Goal: Find specific page/section: Find specific page/section

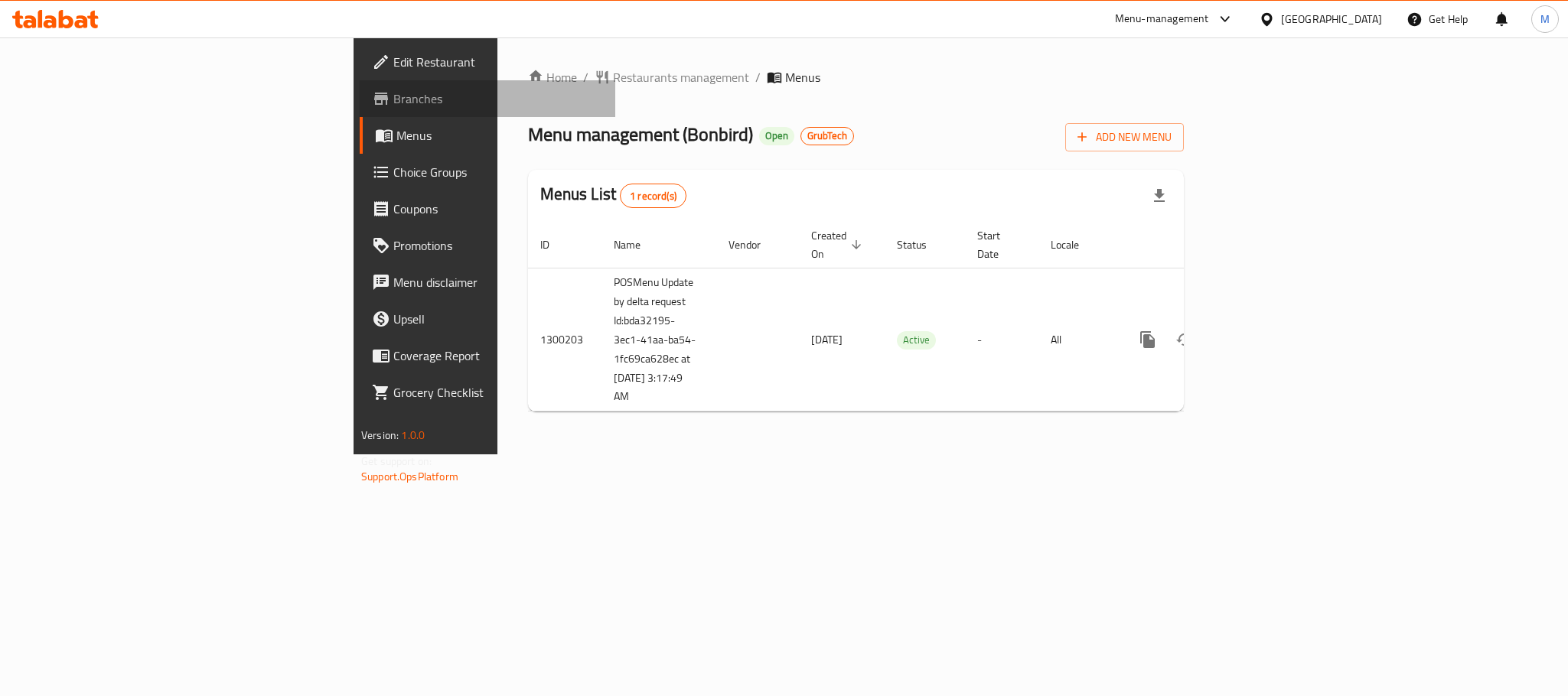
drag, startPoint x: 56, startPoint y: 99, endPoint x: 585, endPoint y: 67, distance: 530.0
click at [394, 101] on span "Branches" at bounding box center [498, 98] width 210 height 18
click at [394, 94] on span "Branches" at bounding box center [498, 98] width 210 height 18
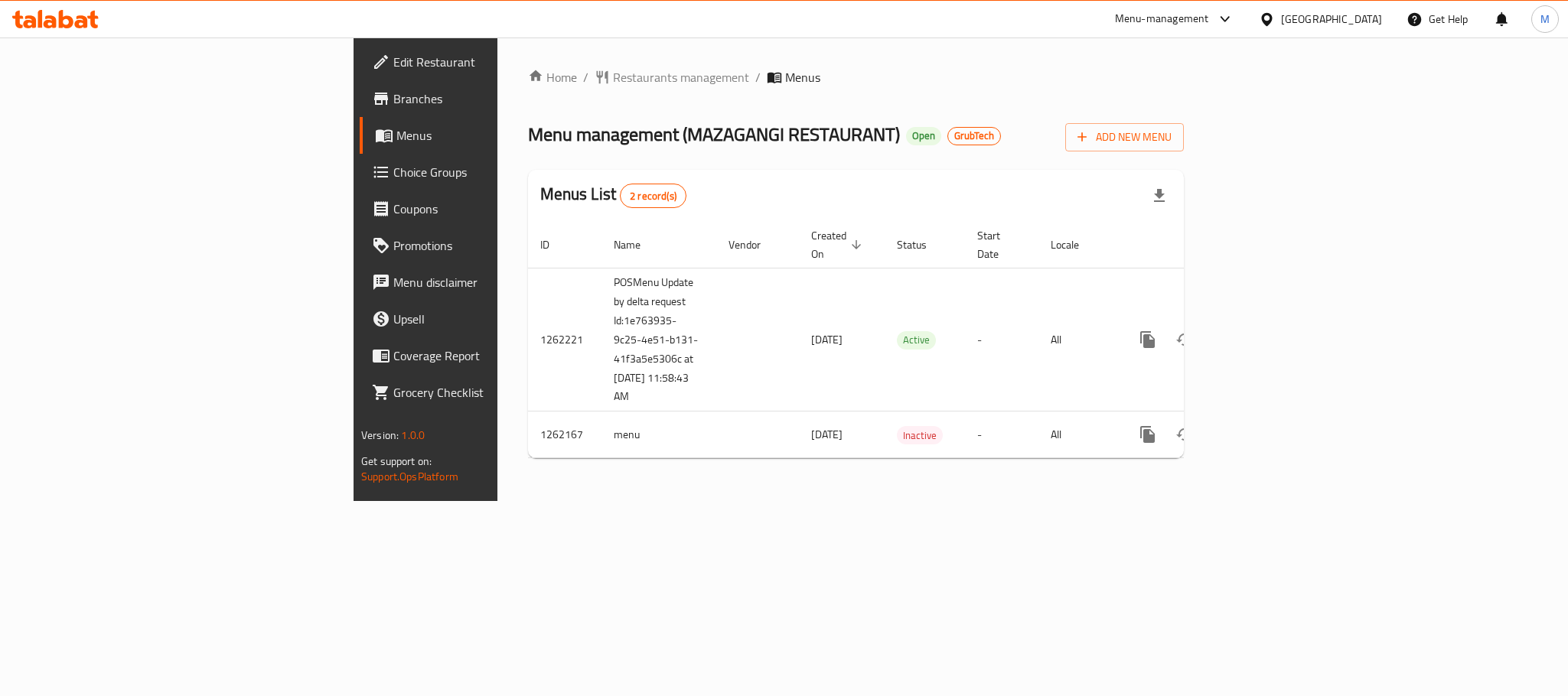
click at [394, 99] on span "Branches" at bounding box center [498, 98] width 210 height 18
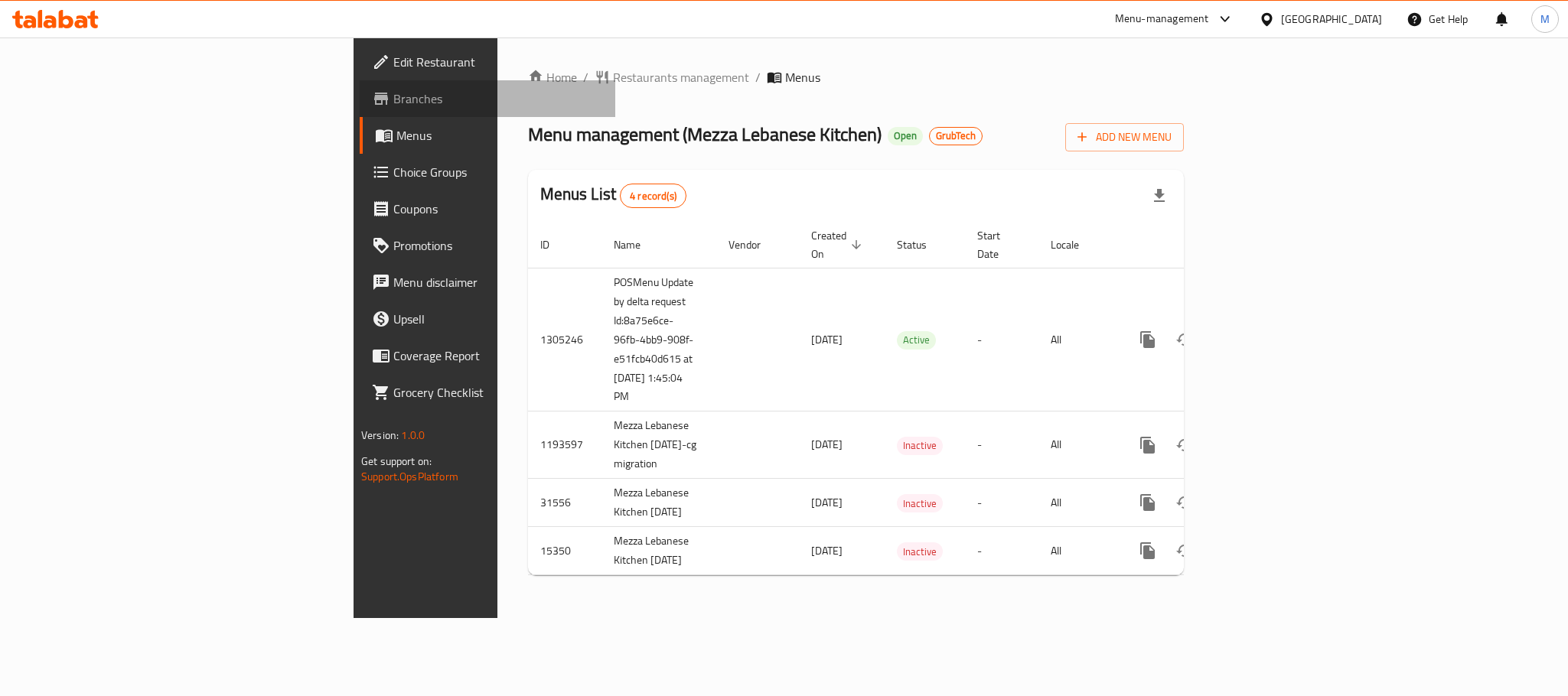
click at [394, 106] on span "Branches" at bounding box center [498, 98] width 210 height 18
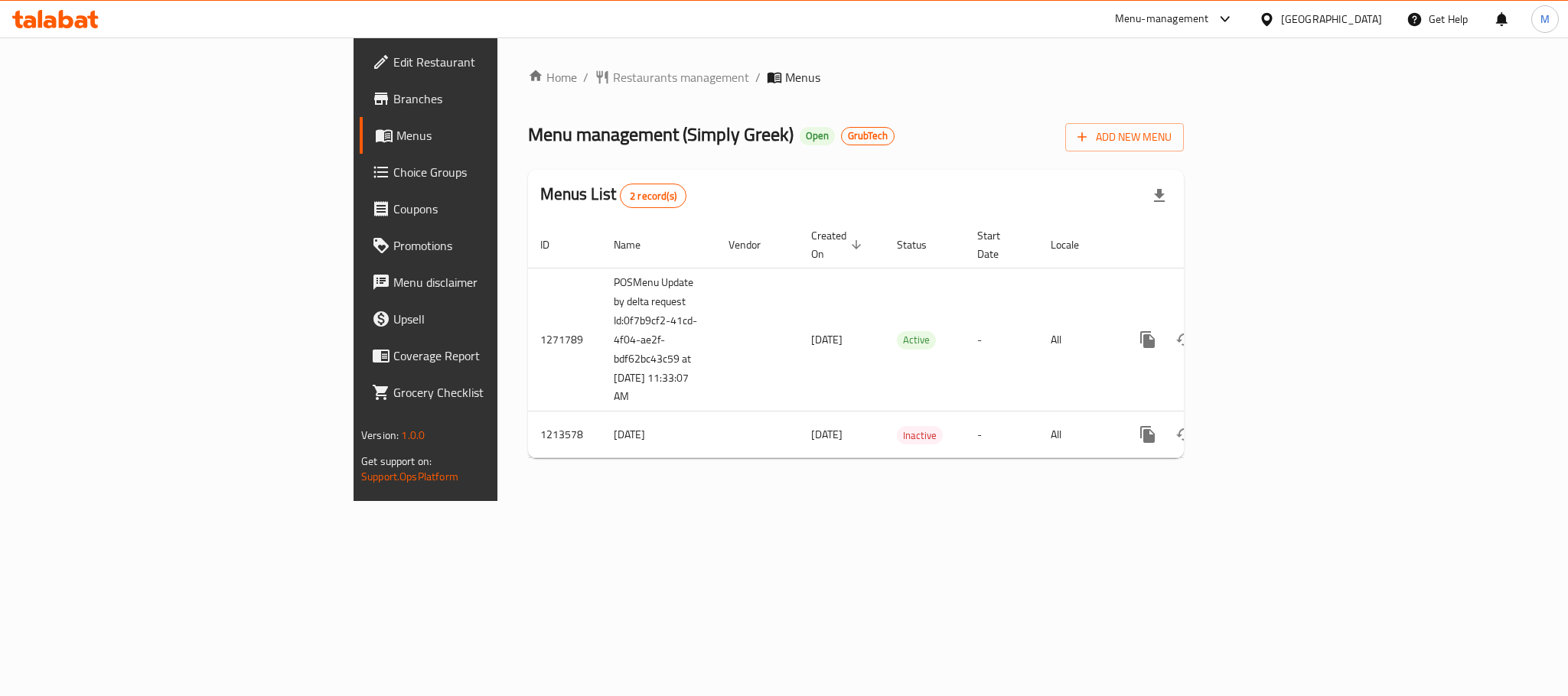
click at [394, 99] on span "Branches" at bounding box center [498, 98] width 210 height 18
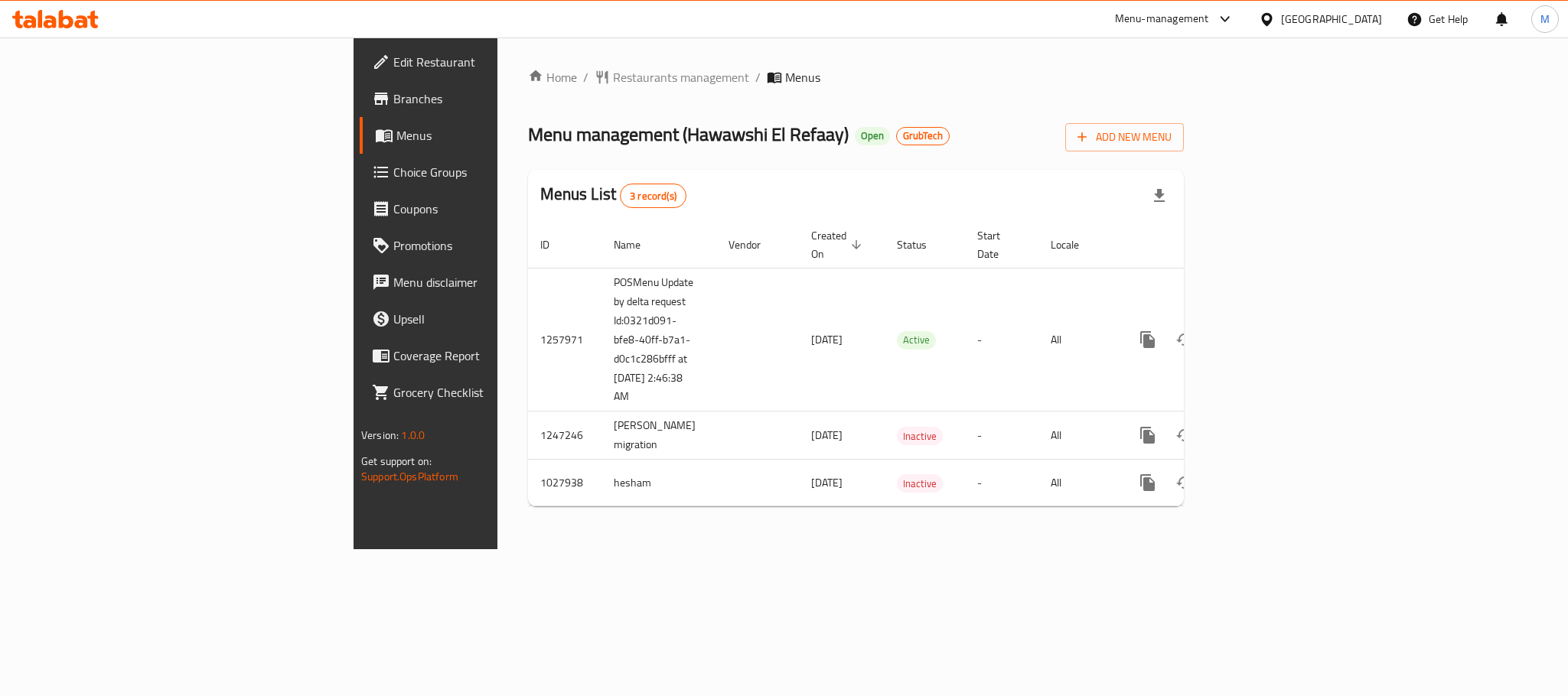
click at [394, 91] on span "Branches" at bounding box center [498, 98] width 210 height 18
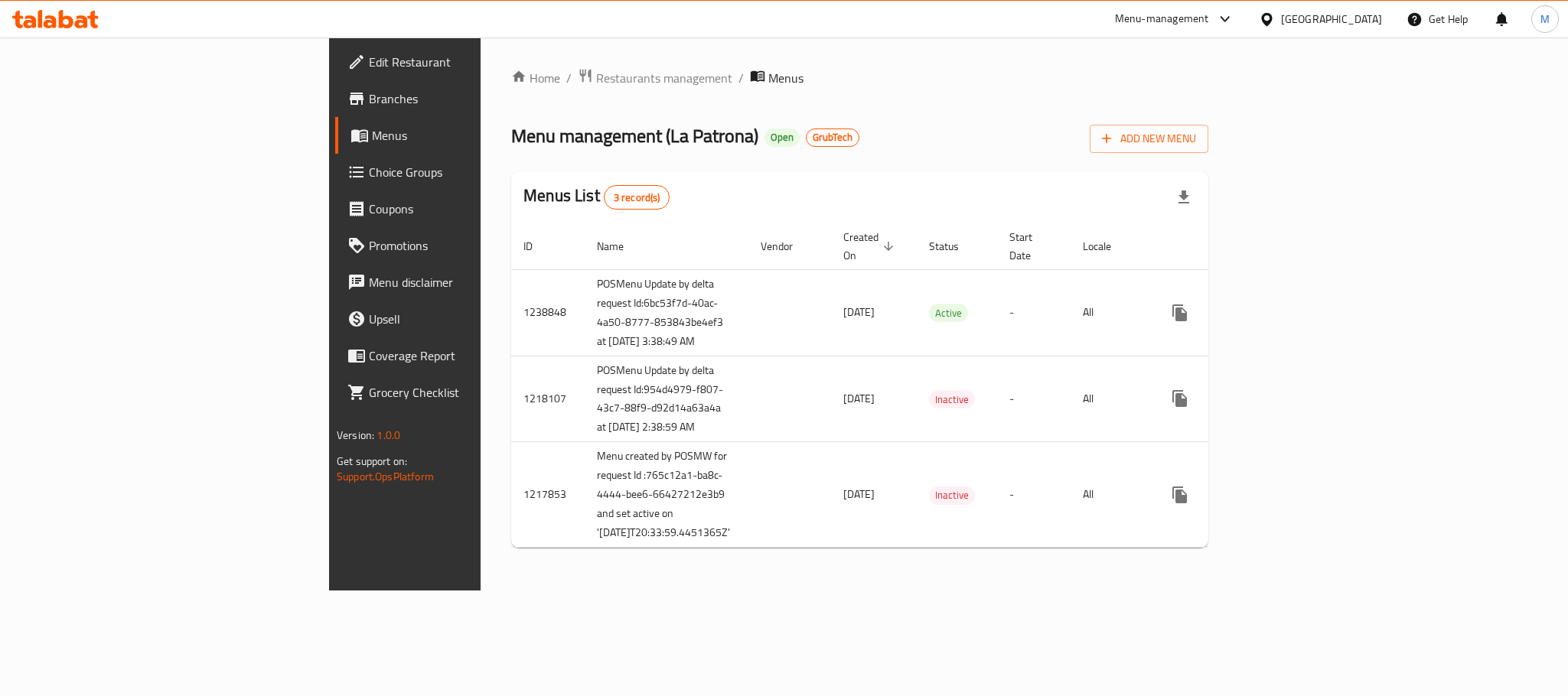
click at [368, 97] on span "Branches" at bounding box center [473, 98] width 210 height 18
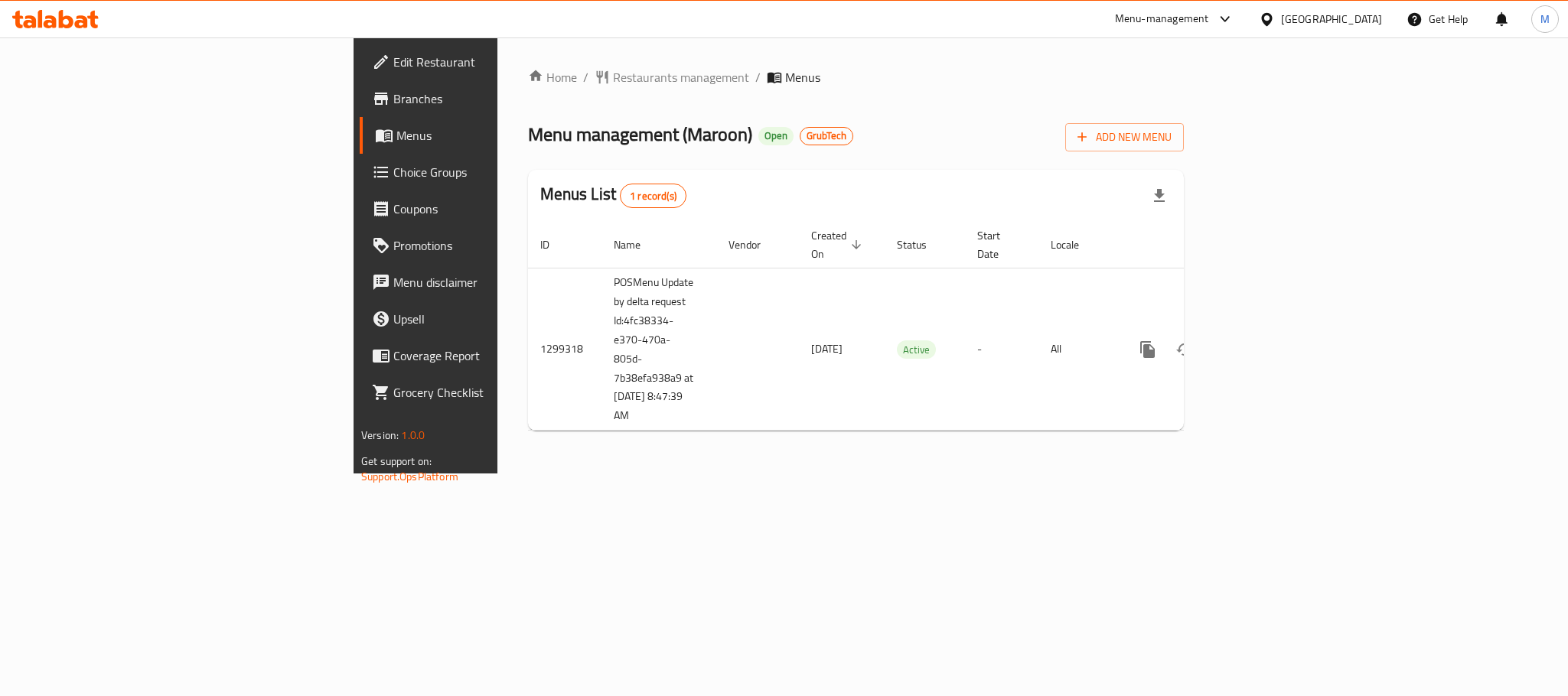
click at [1357, 17] on div "Kuwait" at bounding box center [1331, 19] width 101 height 17
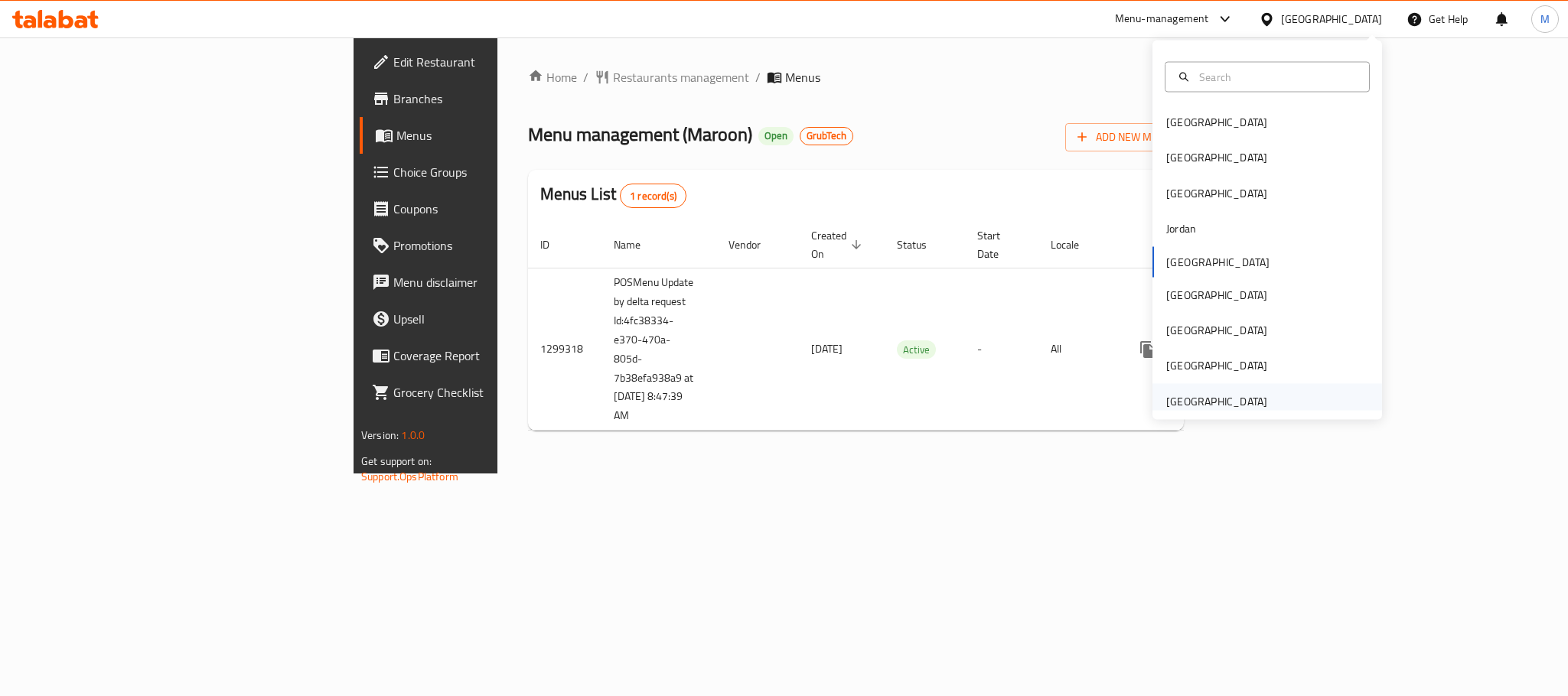
click at [1243, 397] on div "[GEOGRAPHIC_DATA]" at bounding box center [1216, 401] width 101 height 17
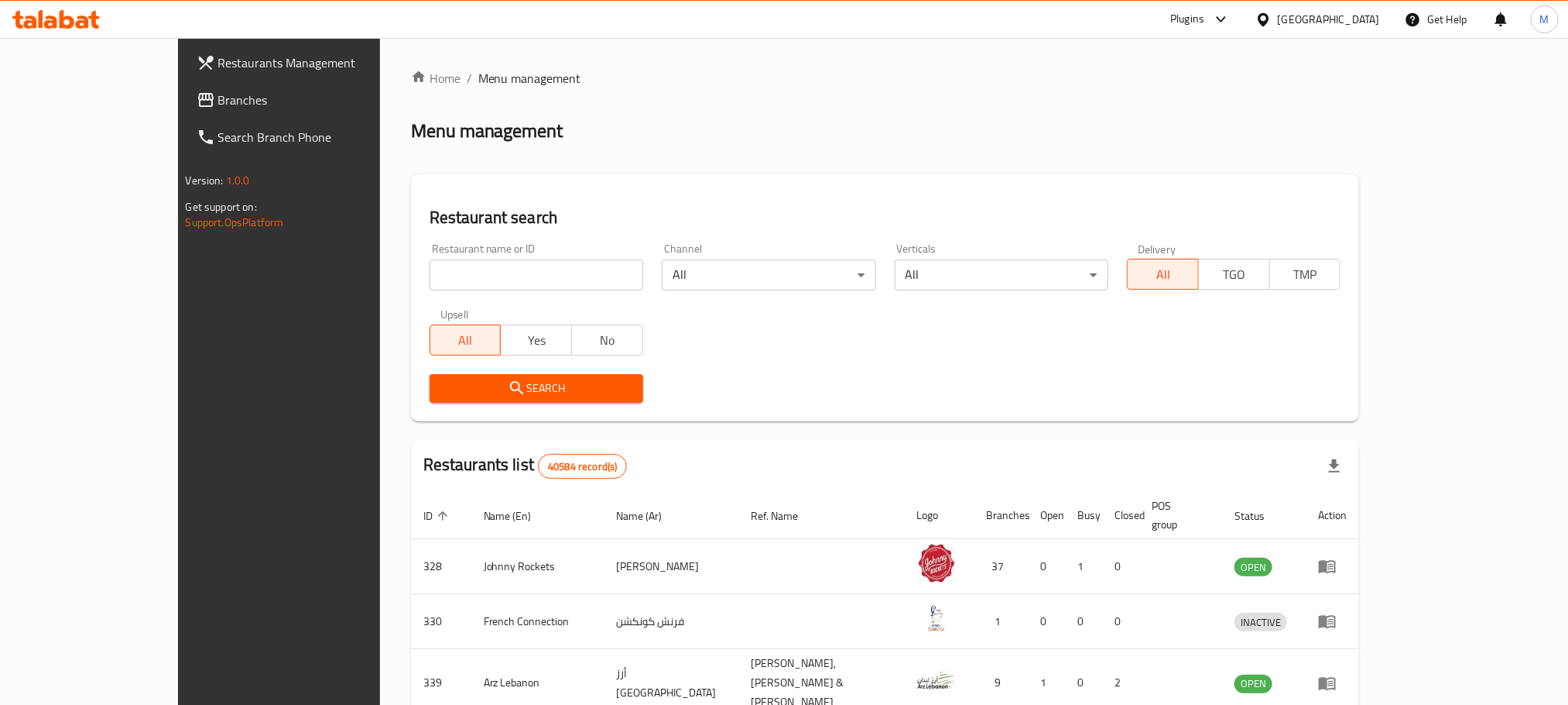
click at [430, 273] on input "search" at bounding box center [536, 274] width 214 height 31
paste input "676659"
type input "676659"
click at [508, 388] on icon "submit" at bounding box center [517, 388] width 18 height 18
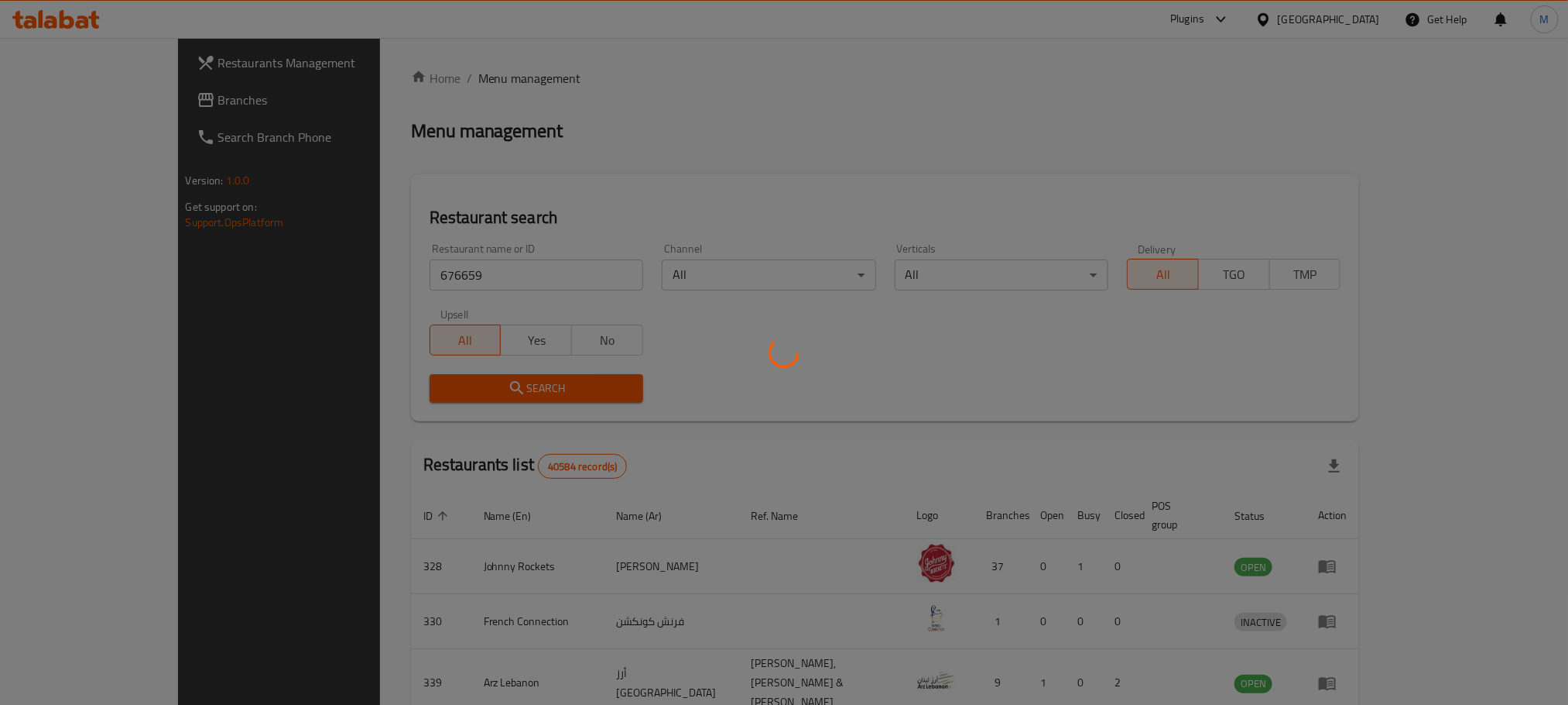
click at [434, 388] on div at bounding box center [784, 352] width 1568 height 705
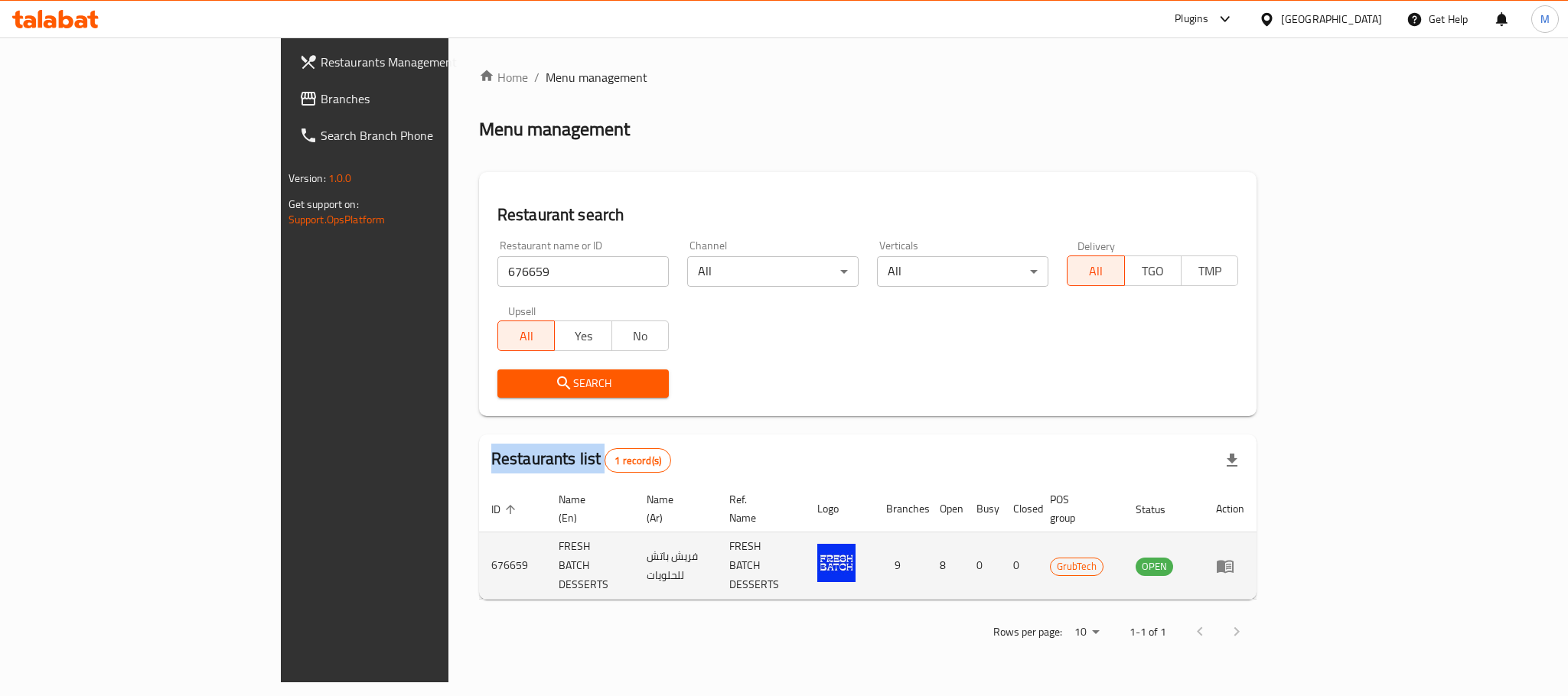
click at [1231, 563] on icon "enhanced table" at bounding box center [1228, 566] width 5 height 6
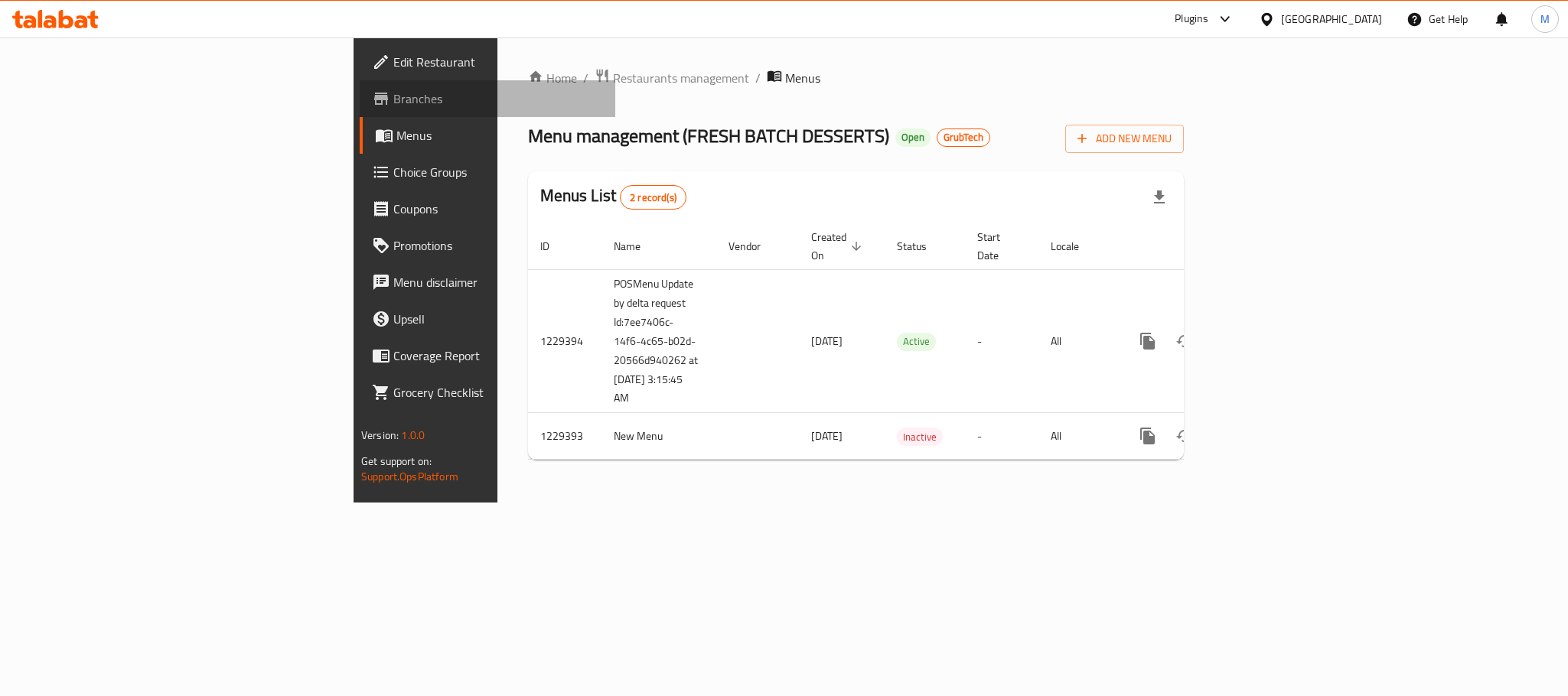
click at [394, 101] on span "Branches" at bounding box center [498, 98] width 210 height 18
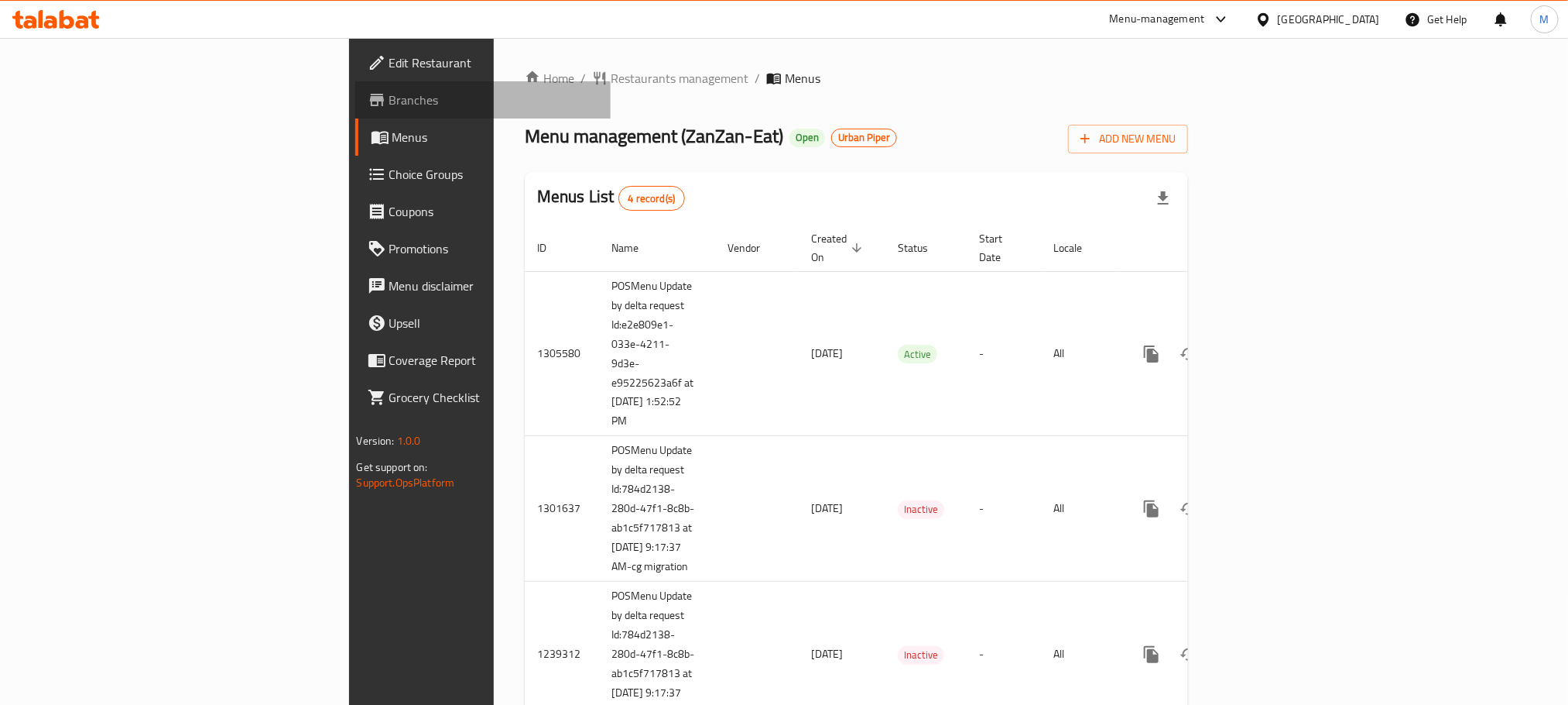
click at [389, 96] on span "Branches" at bounding box center [493, 100] width 209 height 18
